Goal: Navigation & Orientation: Find specific page/section

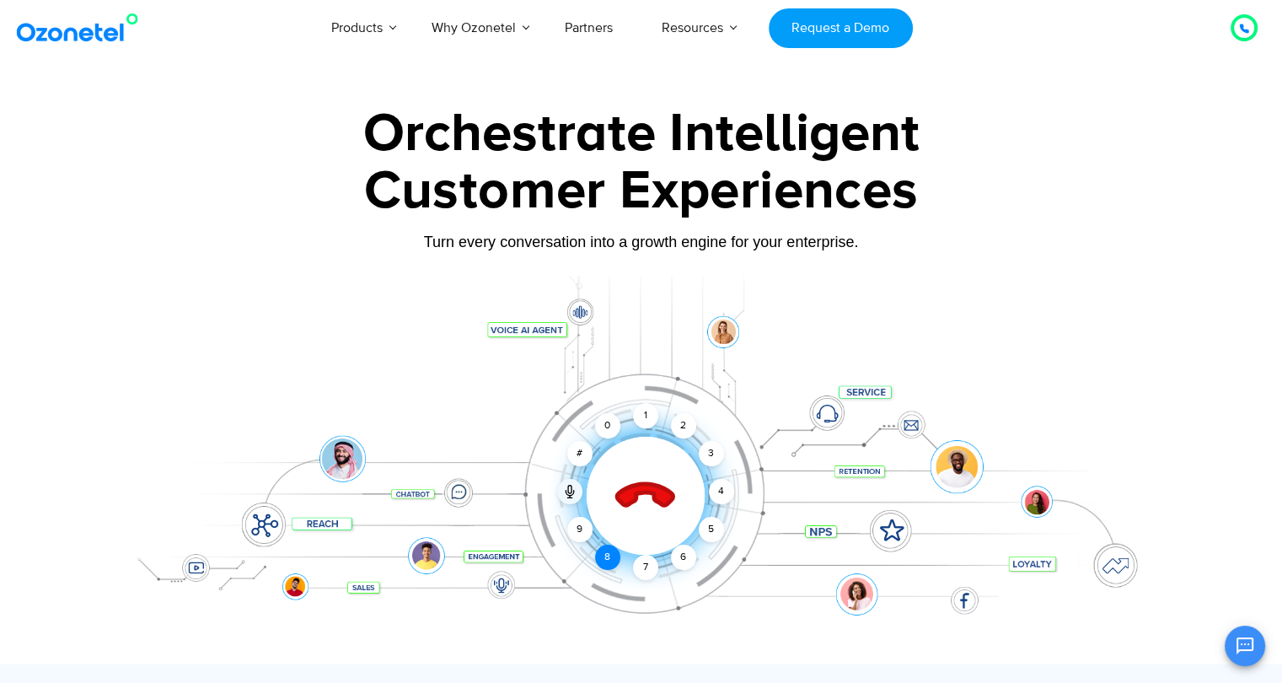
click at [610, 562] on div "8" at bounding box center [607, 556] width 25 height 25
click at [640, 413] on div "1" at bounding box center [645, 415] width 25 height 25
click at [565, 486] on icon at bounding box center [569, 491] width 13 height 13
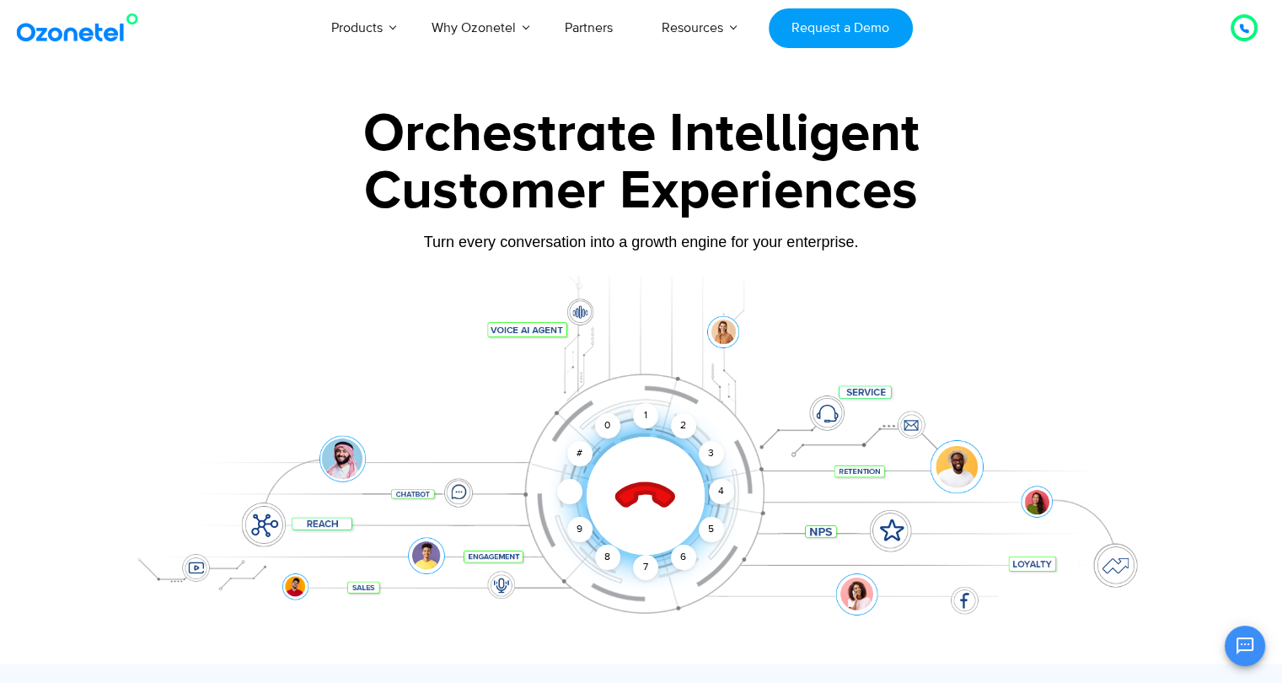
click at [637, 498] on icon at bounding box center [644, 496] width 59 height 59
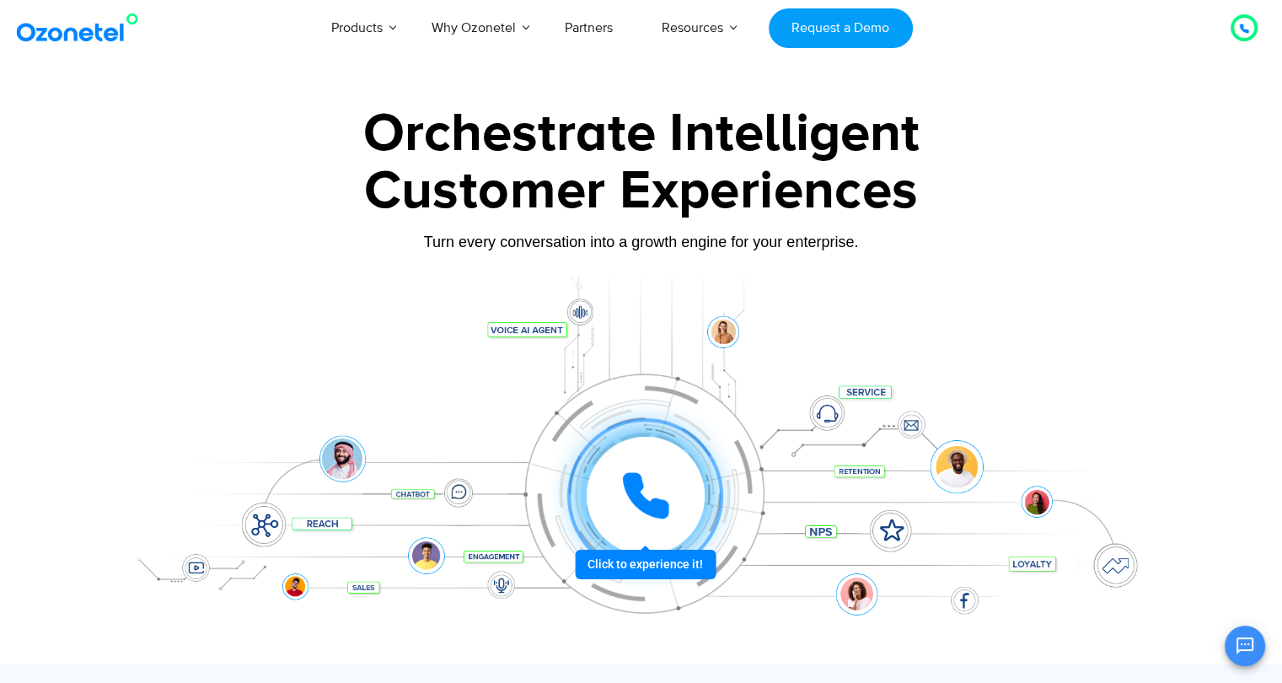
click at [642, 478] on icon at bounding box center [645, 495] width 51 height 51
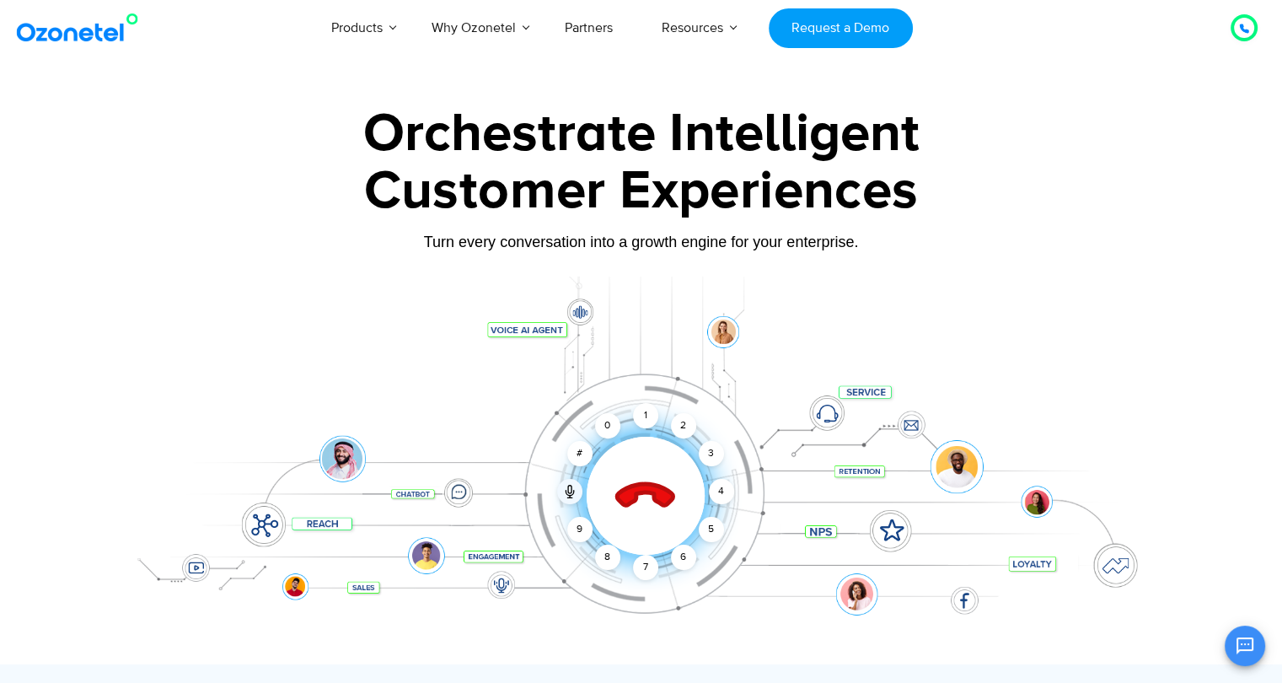
click at [651, 492] on icon at bounding box center [644, 496] width 59 height 59
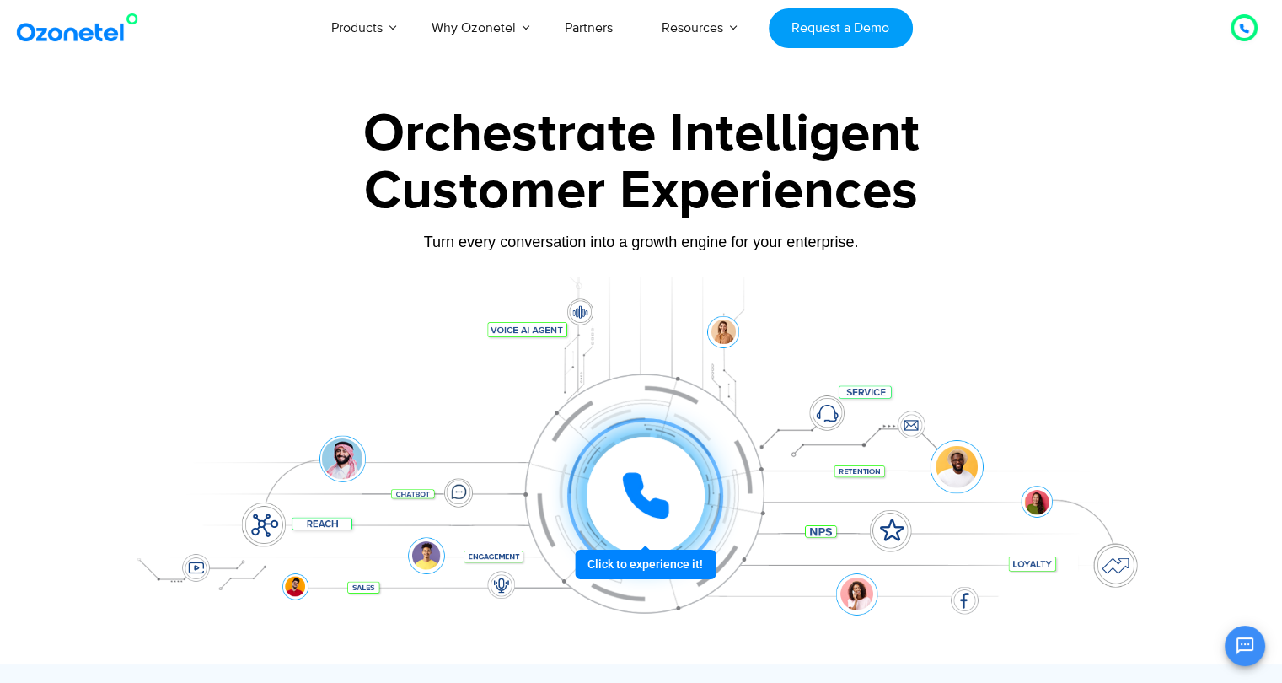
click at [651, 492] on icon at bounding box center [645, 495] width 51 height 51
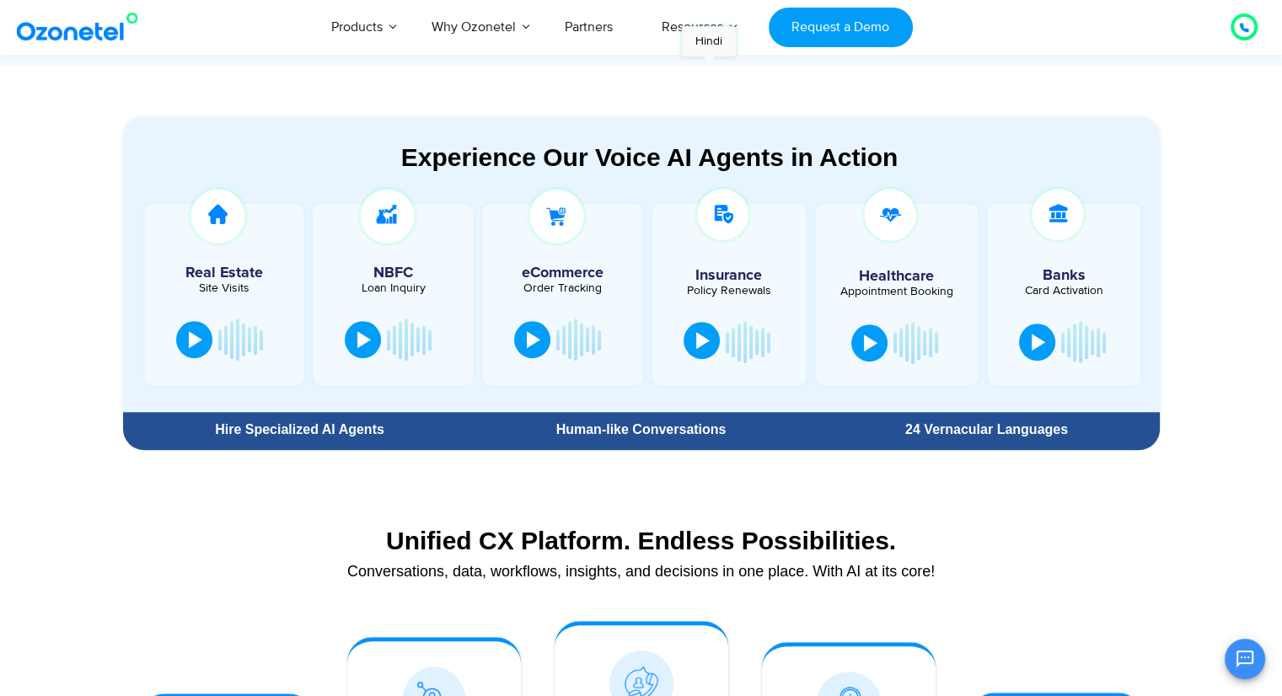
scroll to position [674, 0]
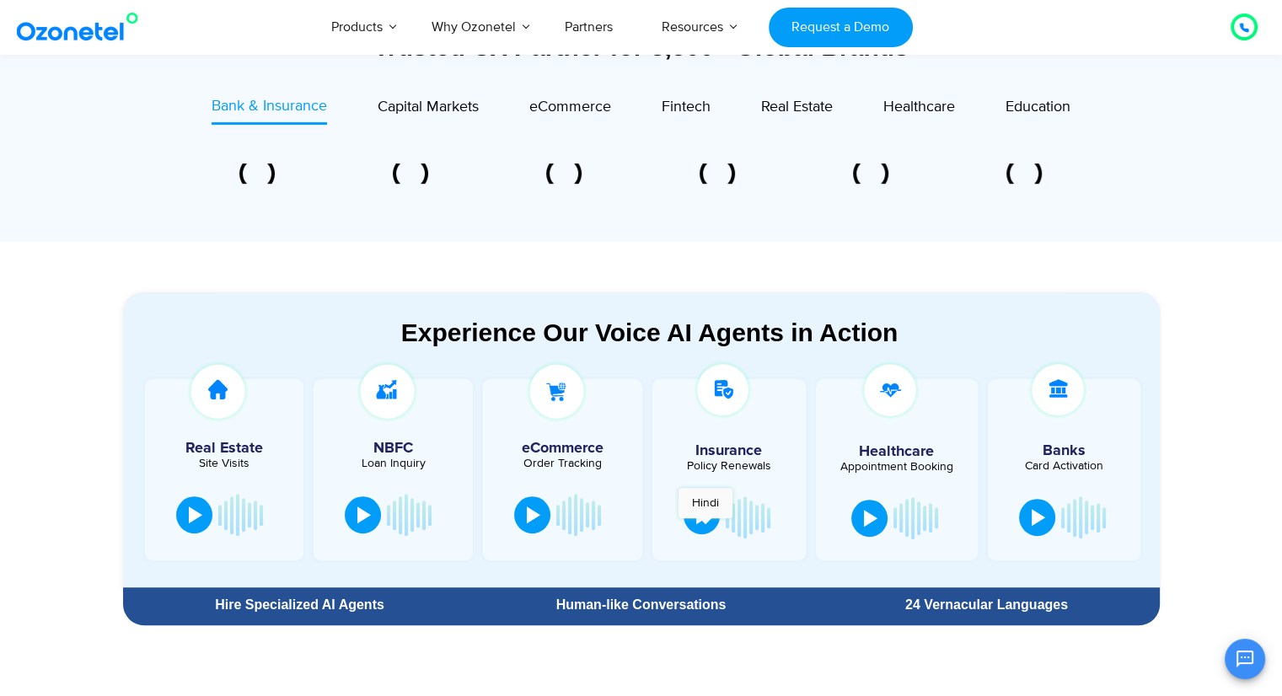
click at [705, 524] on div at bounding box center [702, 515] width 13 height 17
click at [701, 524] on div at bounding box center [702, 515] width 13 height 17
click at [726, 451] on div at bounding box center [728, 469] width 153 height 180
click at [730, 404] on img at bounding box center [723, 390] width 62 height 62
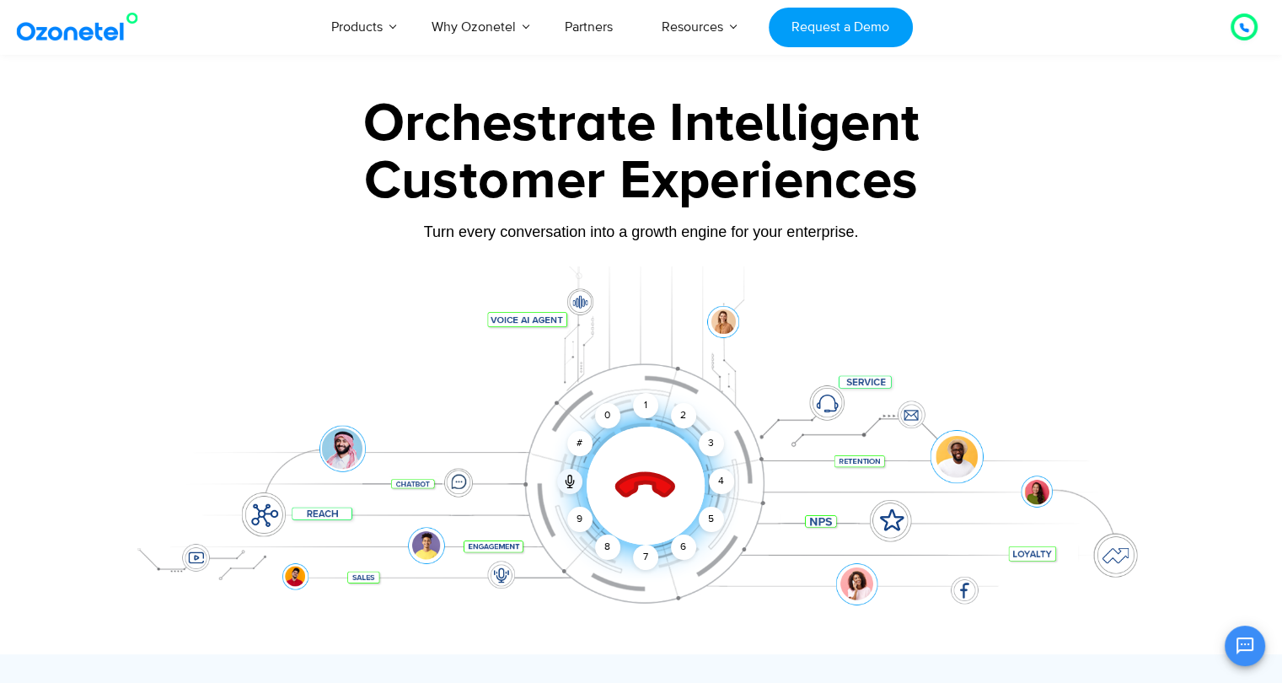
scroll to position [0, 0]
